Goal: Task Accomplishment & Management: Complete application form

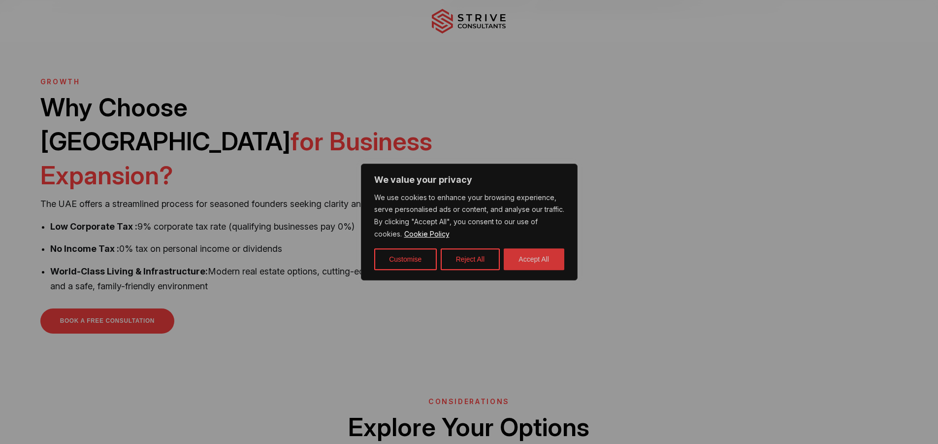
click at [523, 259] on button "Accept All" at bounding box center [534, 259] width 61 height 22
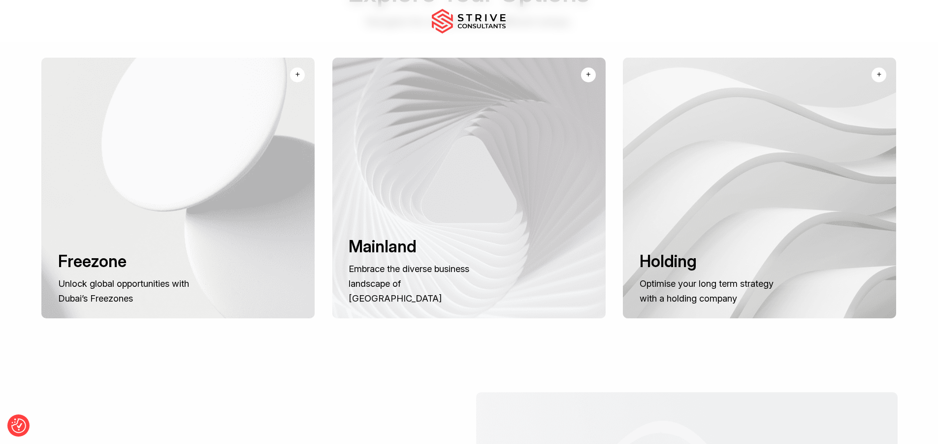
scroll to position [739, 0]
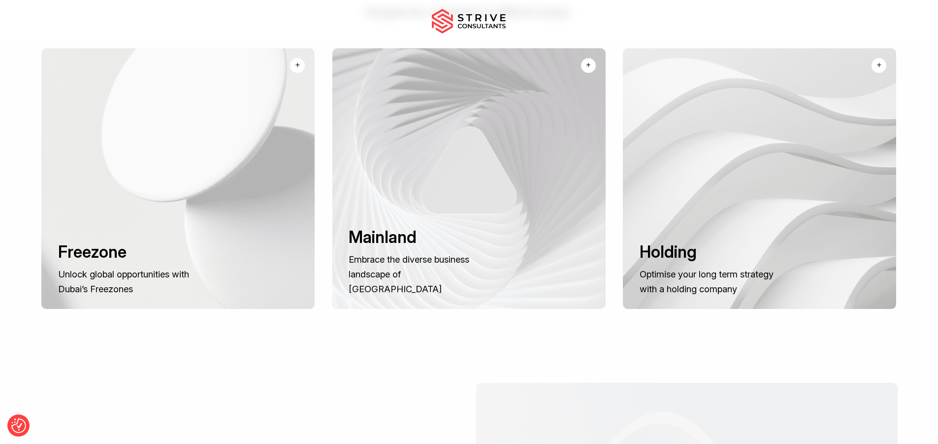
click at [183, 266] on p "Unlock global opportunities with Dubai’s Freezones" at bounding box center [127, 281] width 138 height 30
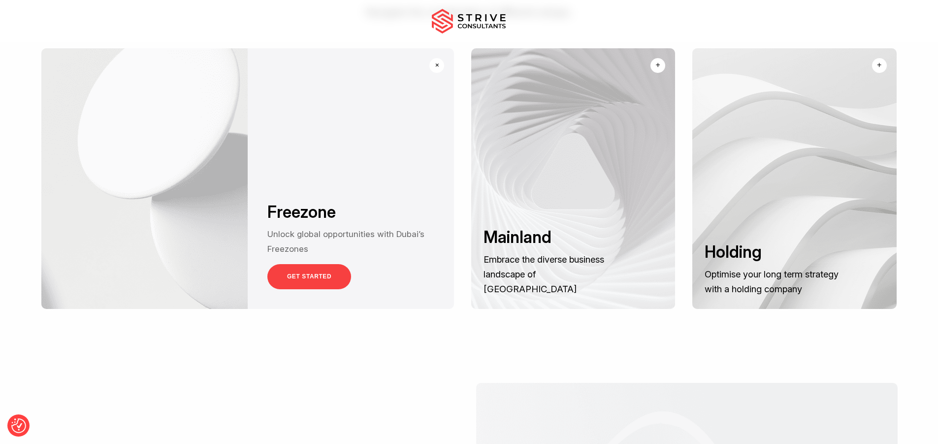
click at [286, 264] on link "GET STARTED" at bounding box center [309, 276] width 84 height 25
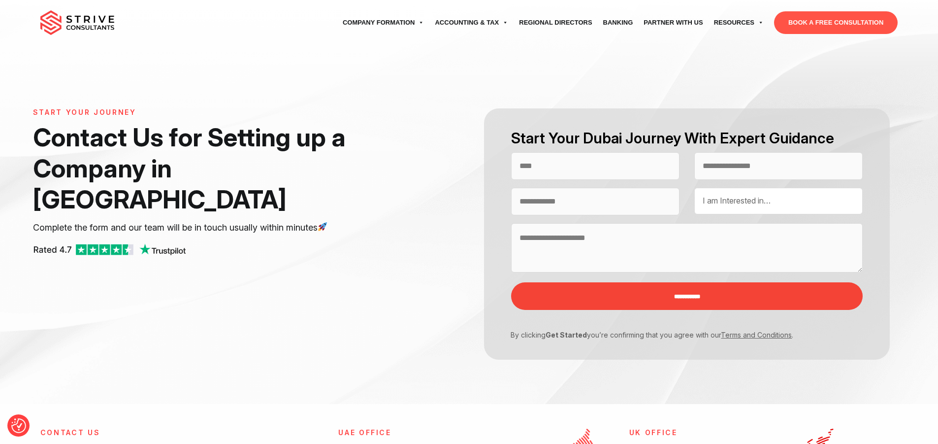
select select "Contact form"
